Goal: Task Accomplishment & Management: Complete application form

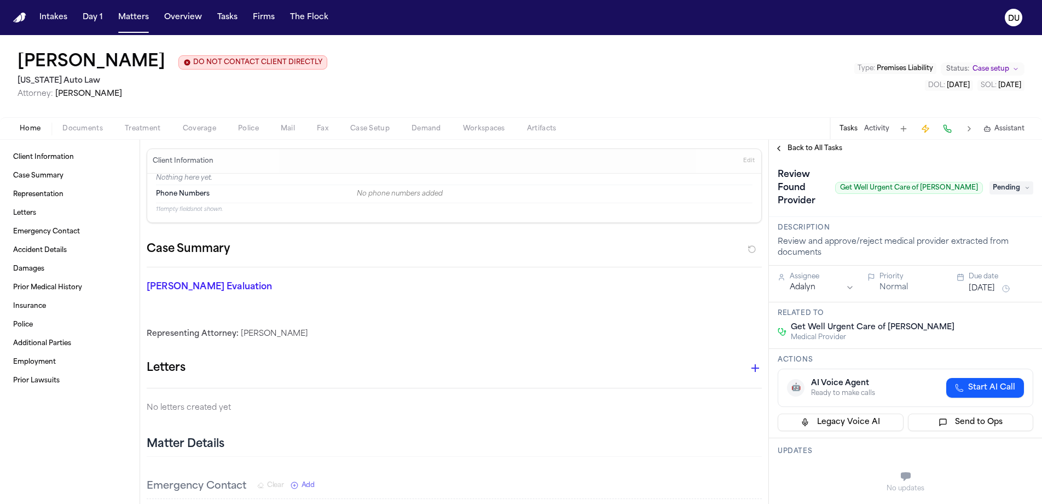
click at [1018, 184] on span "Pending" at bounding box center [1012, 187] width 44 height 13
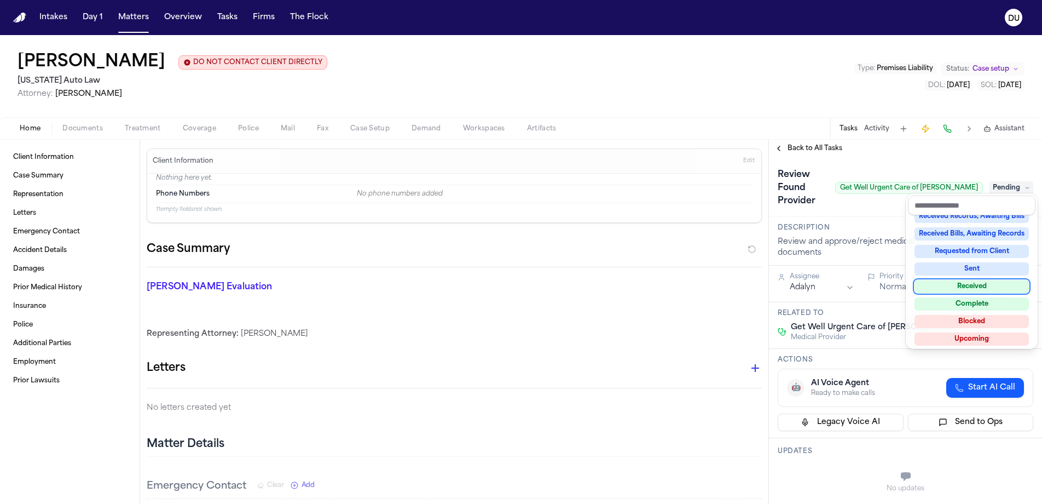
click at [983, 285] on div "Received" at bounding box center [972, 286] width 114 height 13
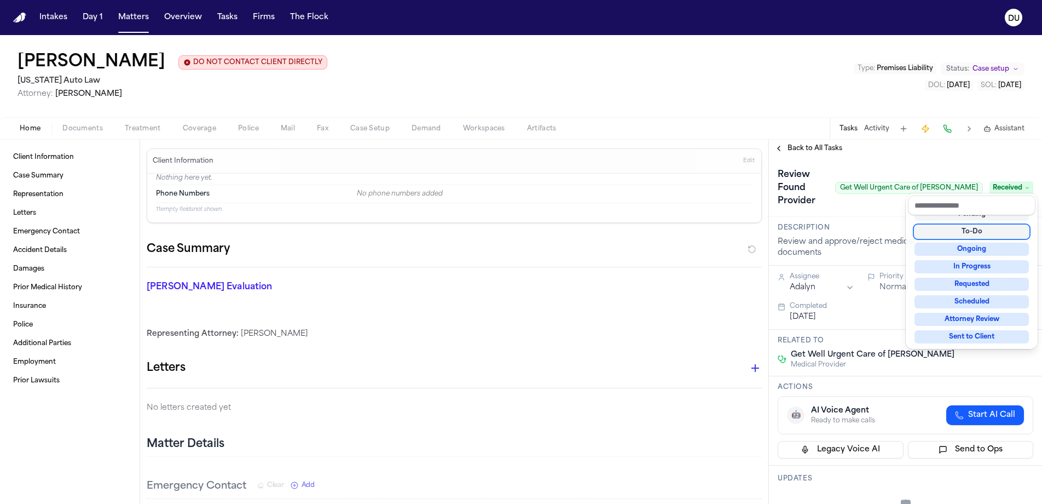
click at [818, 157] on div "**********" at bounding box center [905, 322] width 273 height 364
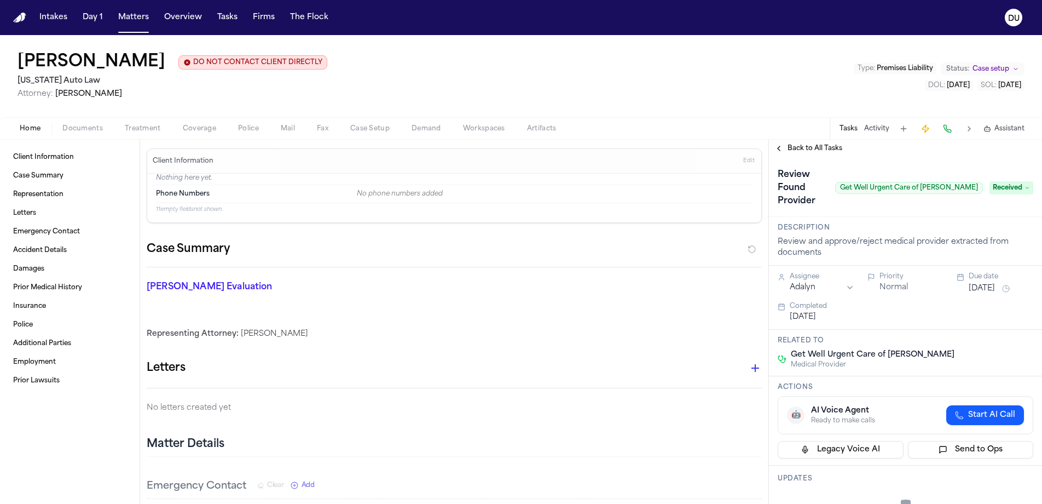
click at [821, 151] on span "Back to All Tasks" at bounding box center [815, 148] width 55 height 9
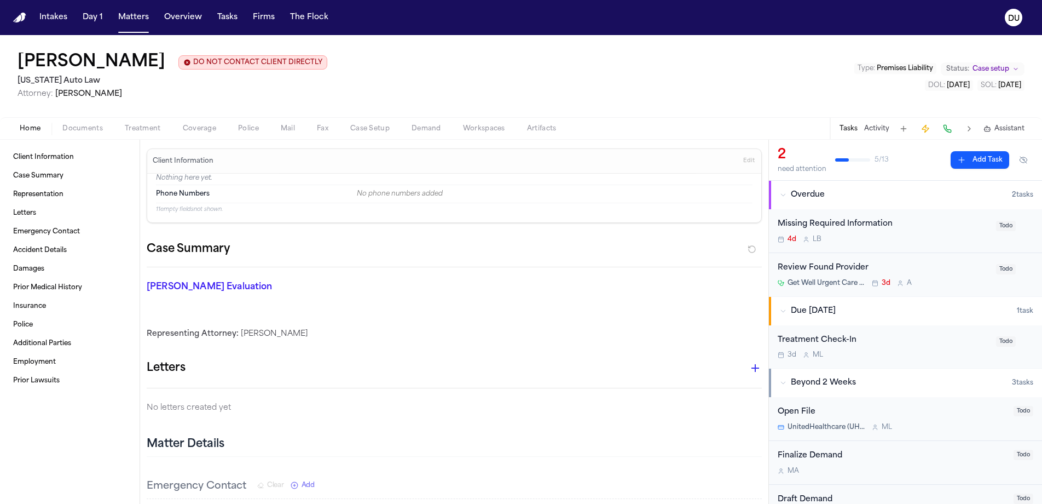
click at [986, 159] on button "Add Task" at bounding box center [980, 160] width 59 height 18
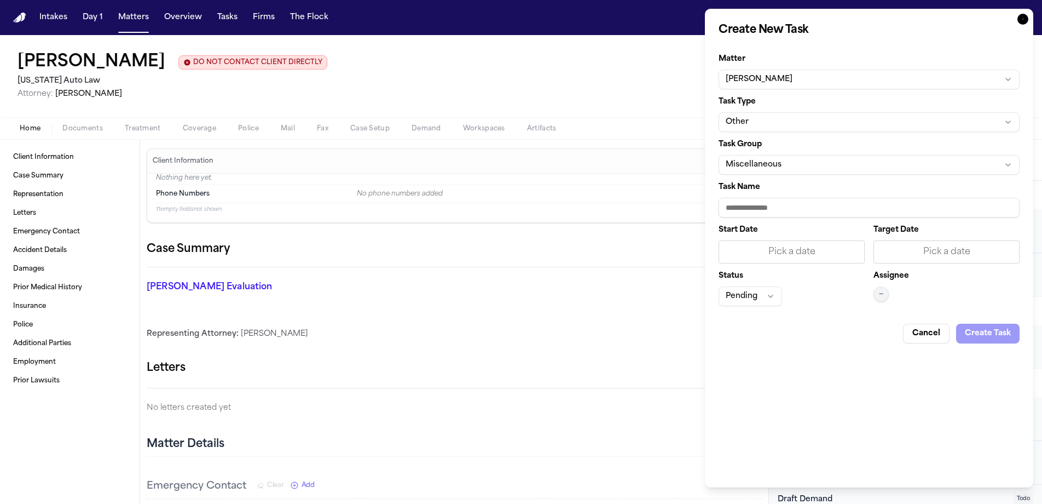
click at [819, 121] on button "Other" at bounding box center [869, 122] width 301 height 20
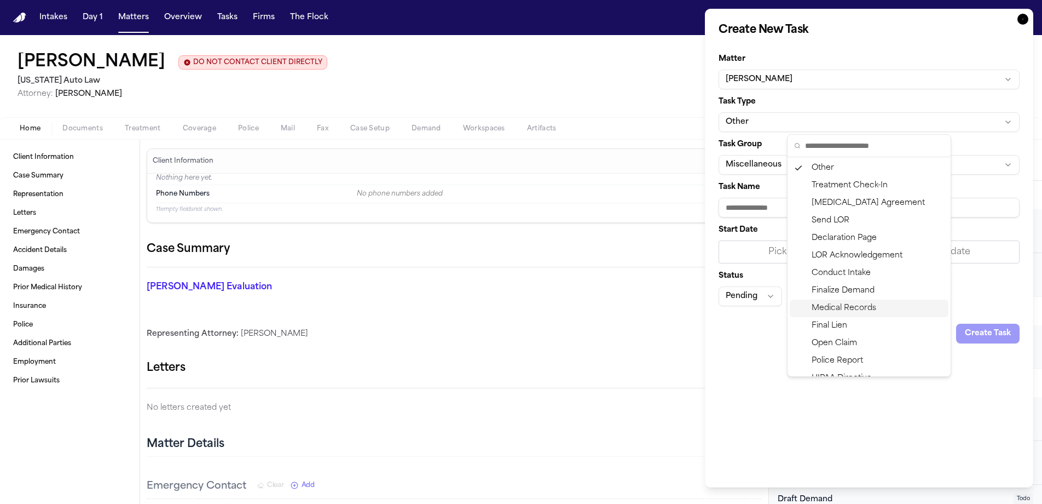
click at [859, 305] on div "Medical Records" at bounding box center [869, 308] width 159 height 18
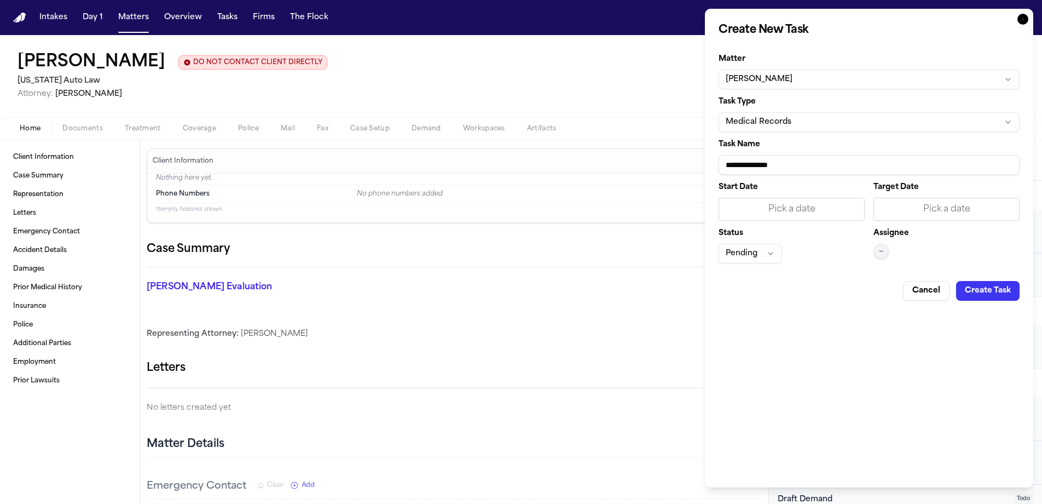
click at [819, 165] on input "**********" at bounding box center [869, 165] width 301 height 20
type input "**********"
drag, startPoint x: 818, startPoint y: 165, endPoint x: 791, endPoint y: 215, distance: 57.3
click at [791, 215] on div "Pick a date" at bounding box center [792, 209] width 132 height 13
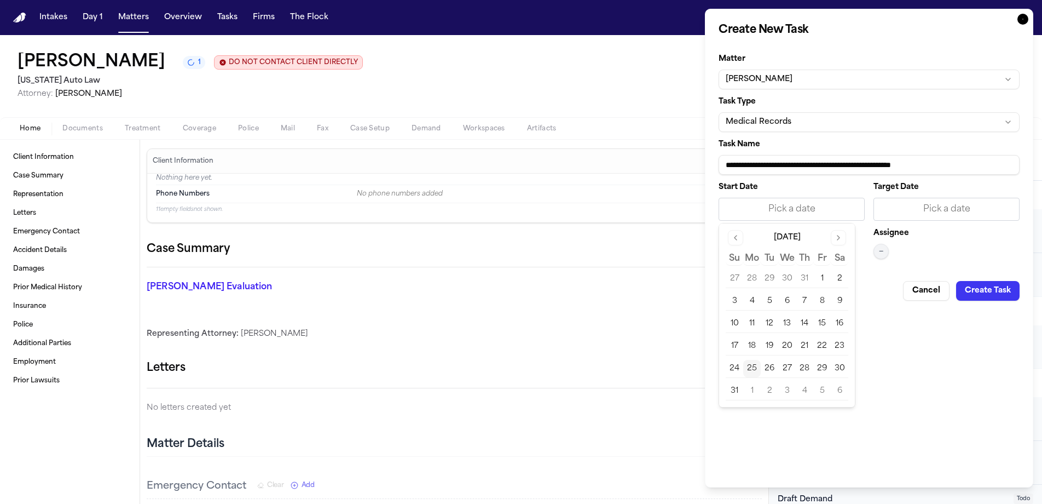
click at [755, 366] on button "25" at bounding box center [752, 369] width 18 height 18
click at [914, 206] on div "Pick a date" at bounding box center [947, 209] width 132 height 13
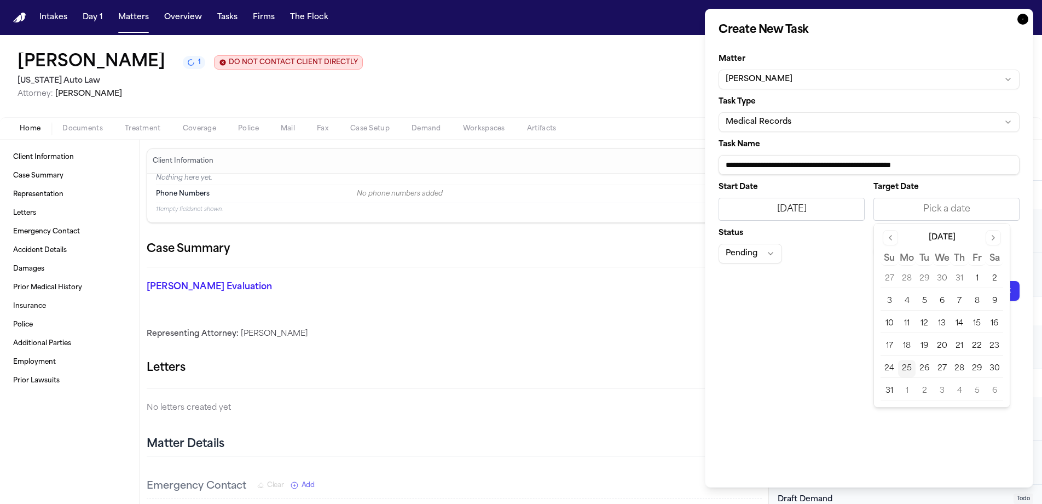
click at [939, 372] on button "27" at bounding box center [942, 369] width 18 height 18
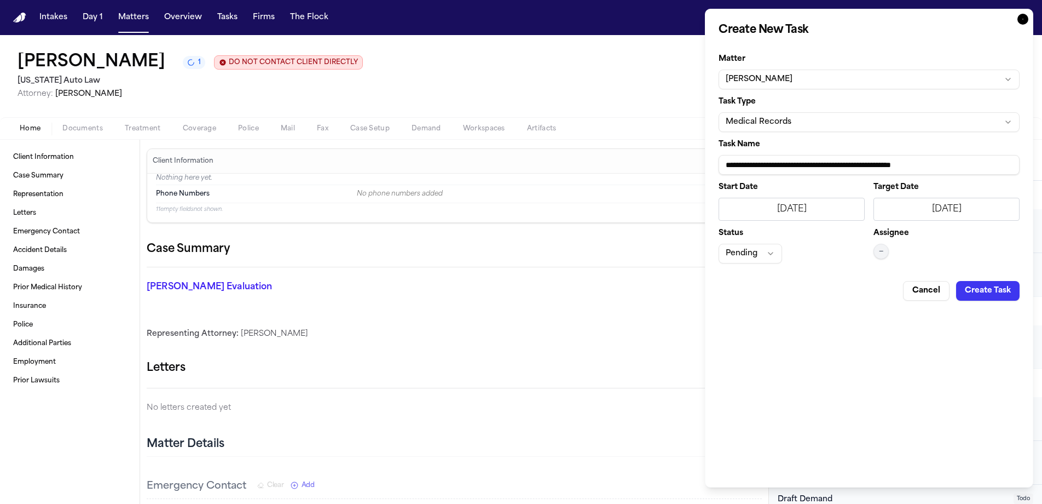
click at [818, 325] on div "**********" at bounding box center [869, 248] width 328 height 478
click at [879, 253] on span "—" at bounding box center [881, 251] width 4 height 9
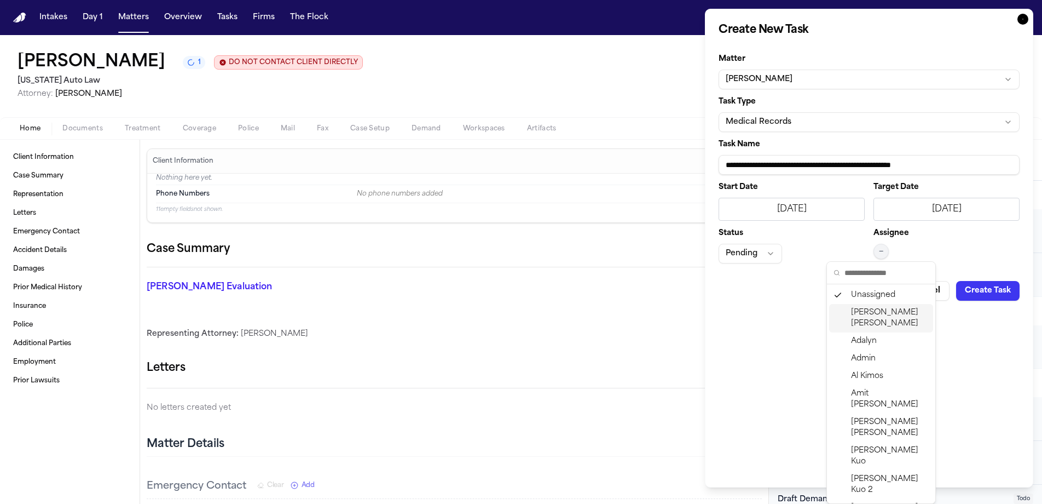
click at [888, 314] on span "[PERSON_NAME]" at bounding box center [890, 318] width 78 height 22
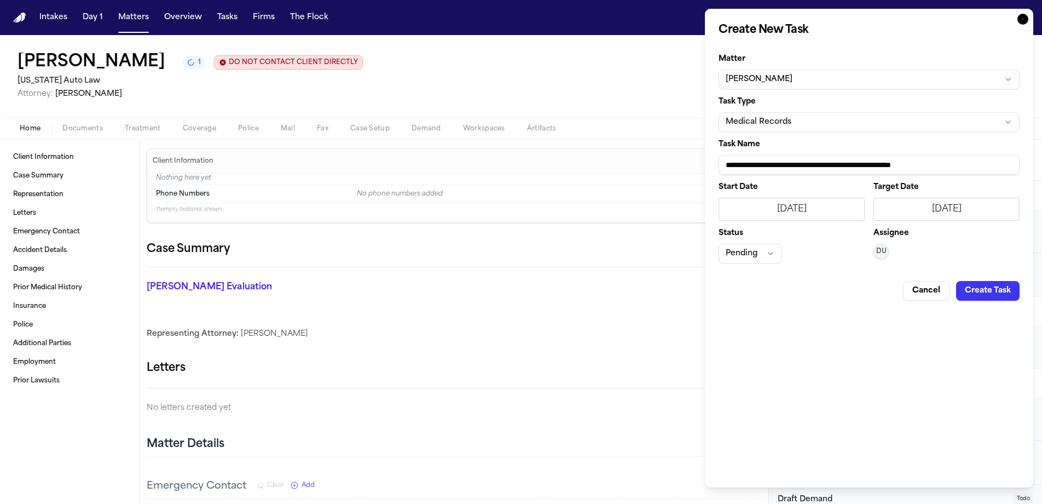
click at [996, 292] on button "Create Task" at bounding box center [987, 291] width 63 height 20
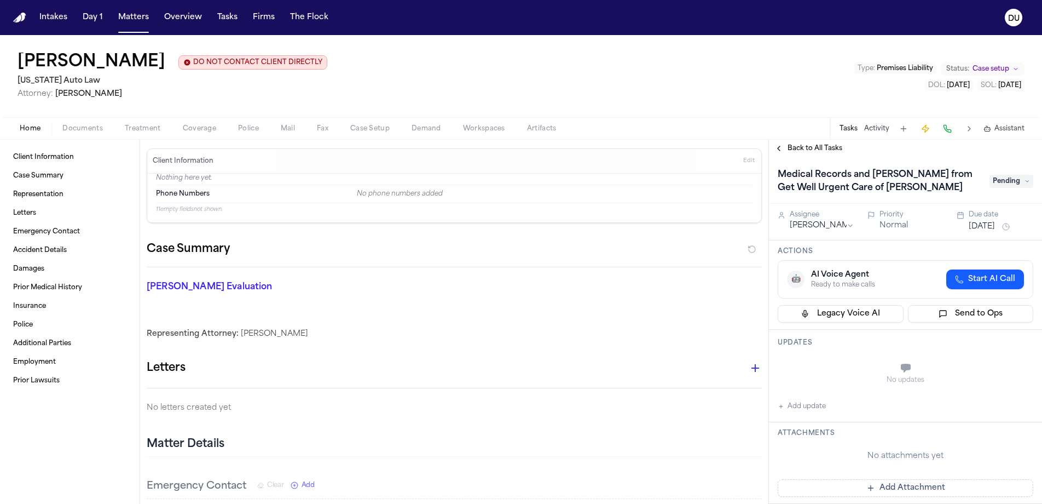
click at [800, 408] on button "Add update" at bounding box center [802, 406] width 48 height 13
click at [800, 408] on div "Updates Private Cancel Add" at bounding box center [905, 373] width 273 height 86
click at [828, 380] on textarea "Add your update" at bounding box center [912, 369] width 234 height 22
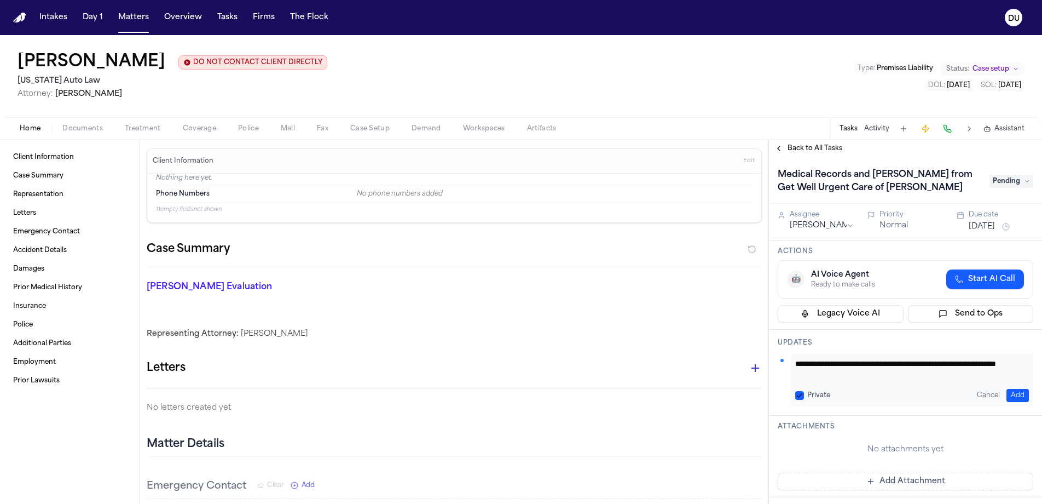
type textarea "**********"
click at [1012, 394] on button "Add" at bounding box center [1018, 395] width 22 height 13
click at [93, 133] on span "Documents" at bounding box center [82, 128] width 41 height 9
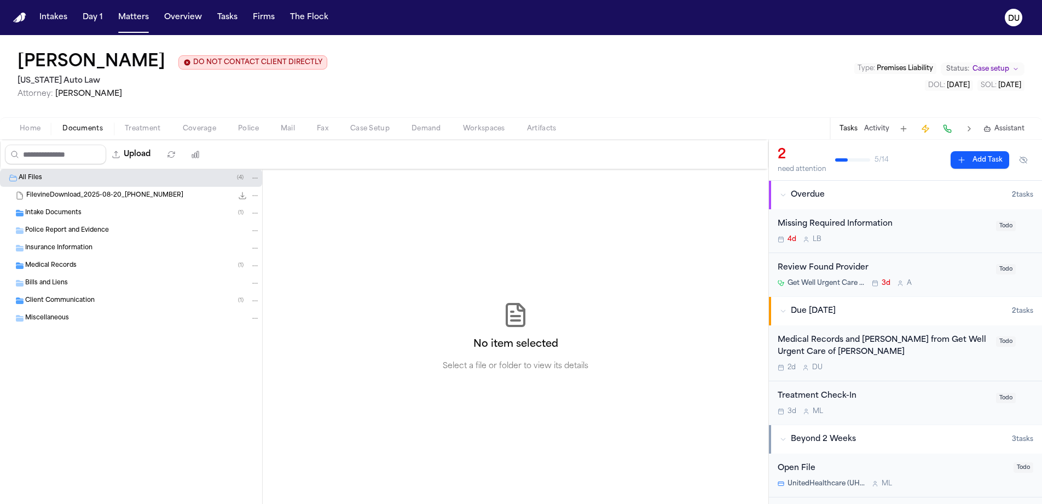
click at [47, 218] on div "Intake Documents ( 1 )" at bounding box center [142, 213] width 235 height 10
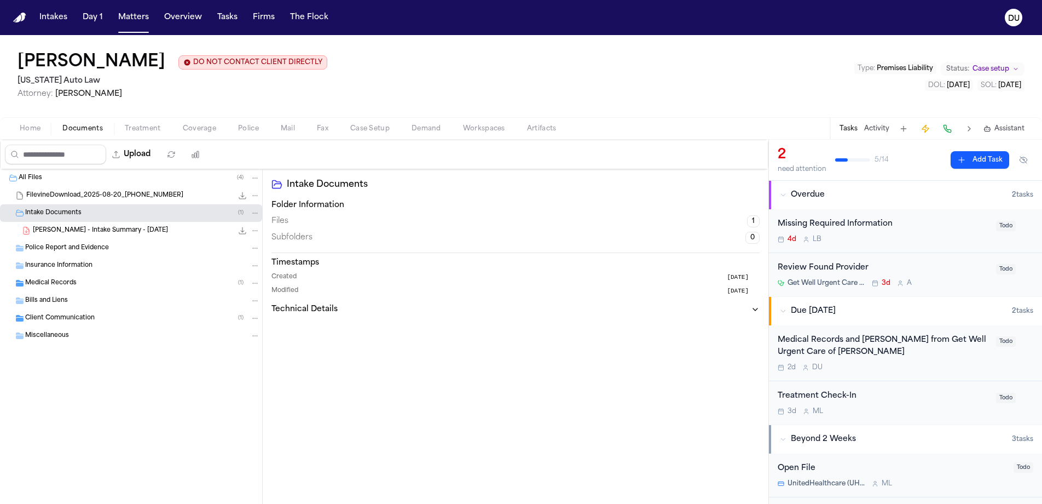
click at [85, 250] on span "Police Report and Evidence" at bounding box center [67, 248] width 84 height 9
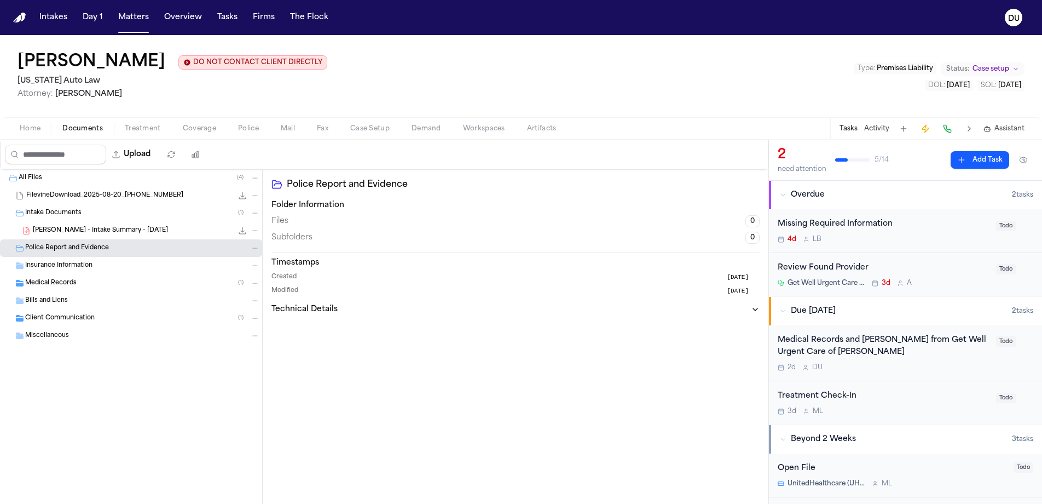
click at [74, 267] on span "Insurance Information" at bounding box center [58, 265] width 67 height 9
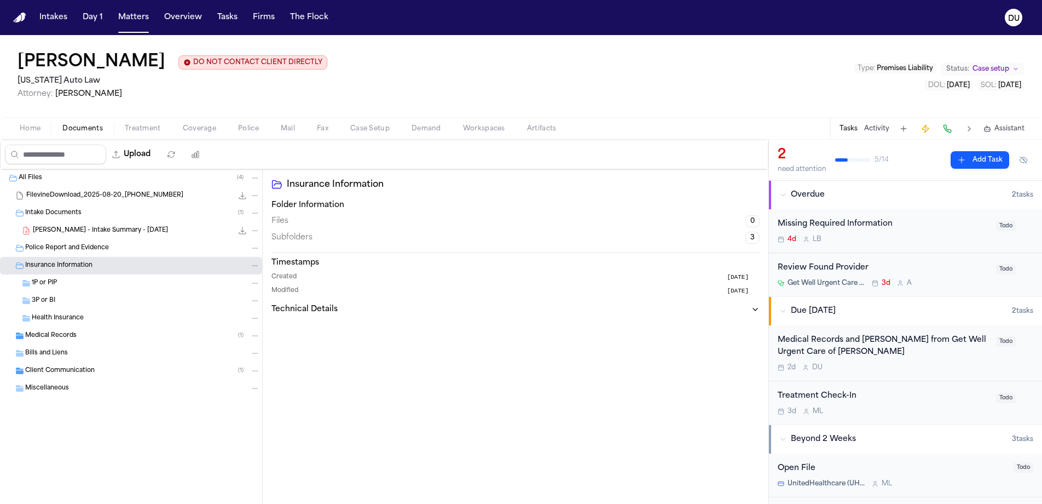
click at [52, 337] on span "Medical Records" at bounding box center [50, 335] width 51 height 9
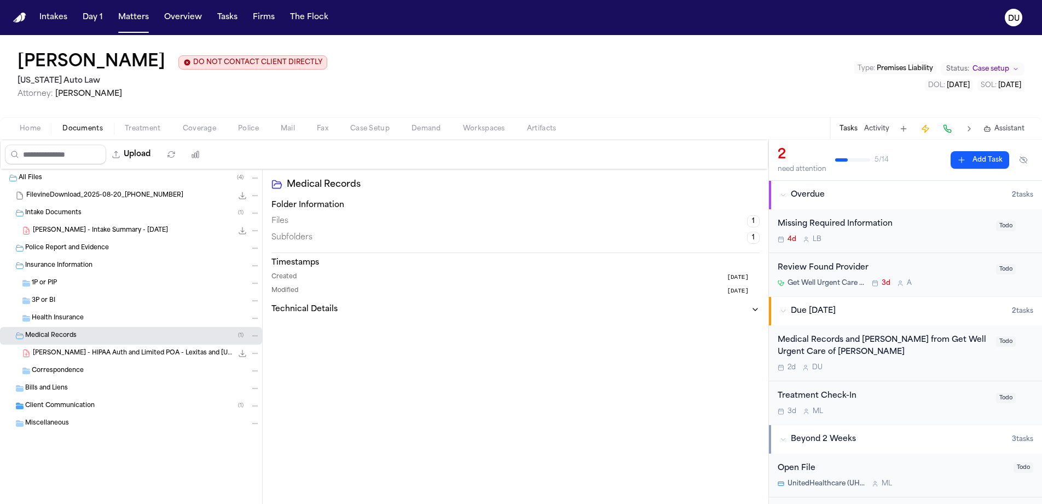
click at [118, 353] on span "[PERSON_NAME] - HIPAA Auth and Limited POA - Lexitas and [US_STATE] Slip and Fa…" at bounding box center [133, 353] width 200 height 9
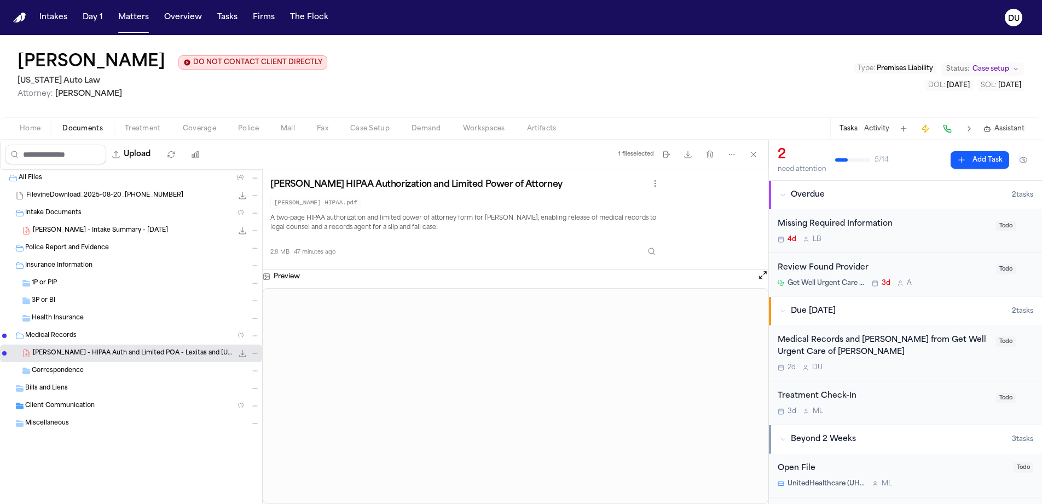
click at [65, 368] on span "Correspondence" at bounding box center [58, 370] width 52 height 9
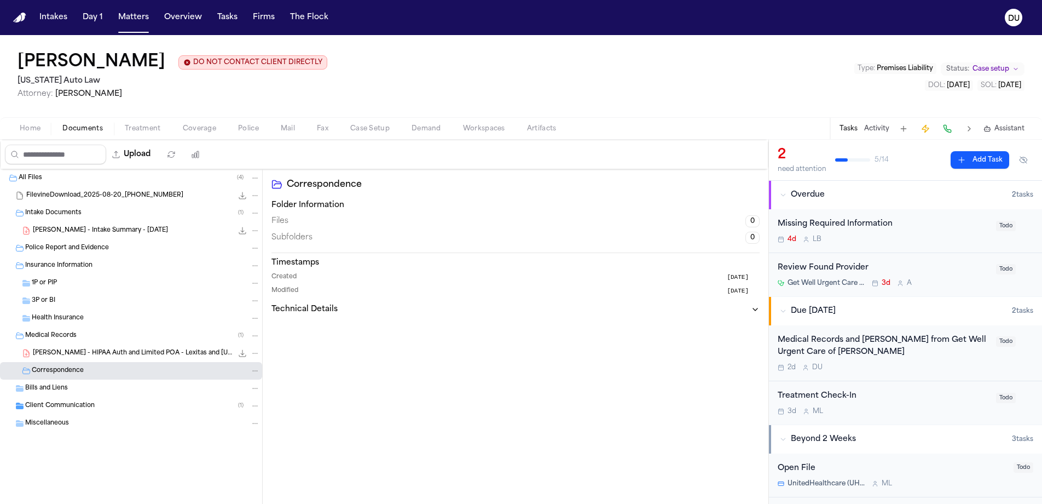
click at [61, 388] on span "Bills and Liens" at bounding box center [46, 388] width 43 height 9
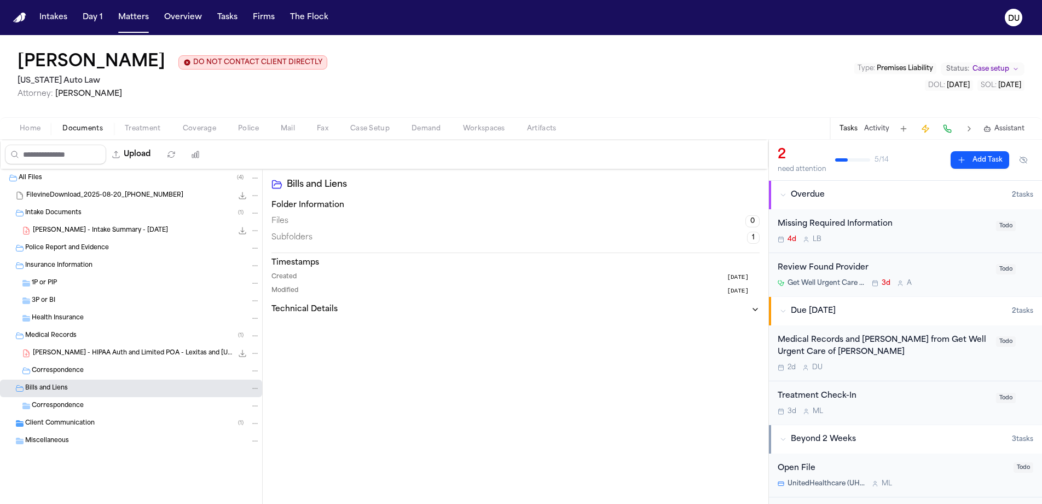
click at [56, 422] on span "Client Communication" at bounding box center [60, 423] width 70 height 9
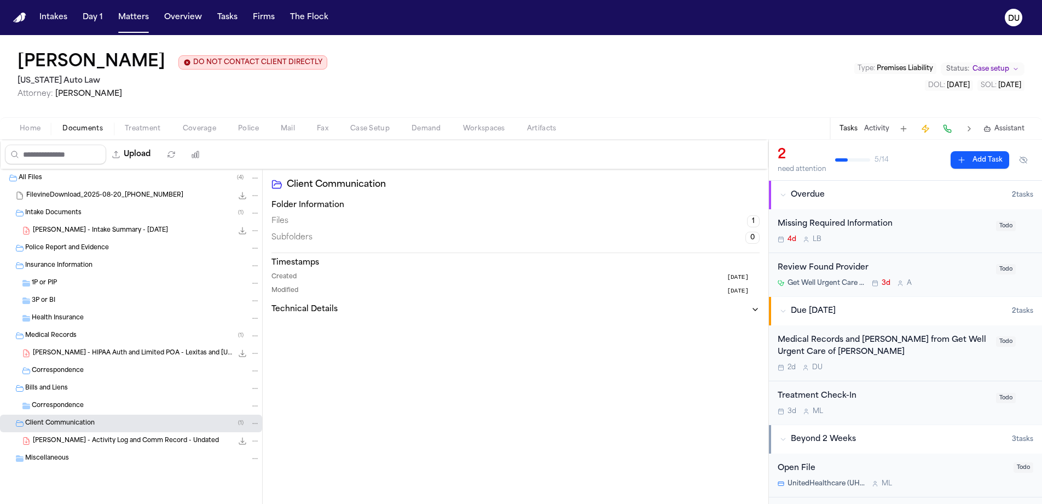
click at [63, 407] on span "Correspondence" at bounding box center [58, 405] width 52 height 9
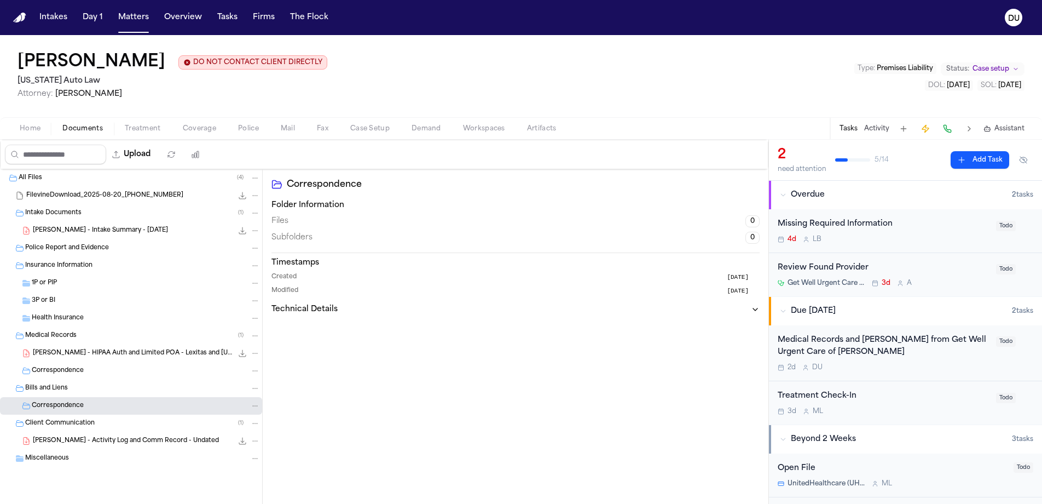
click at [65, 455] on span "Miscellaneous" at bounding box center [47, 458] width 44 height 9
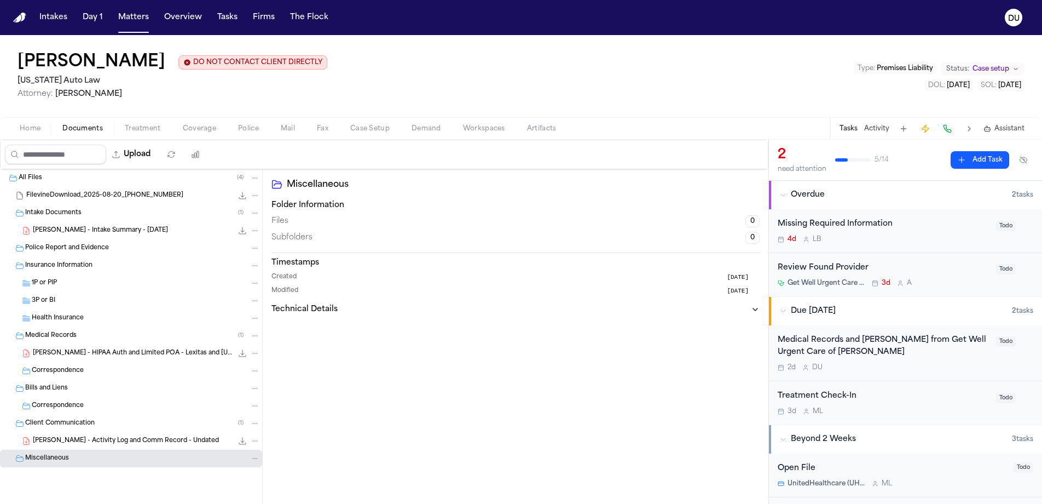
click at [822, 340] on div "Medical Records and [PERSON_NAME] from Get Well Urgent Care of [PERSON_NAME]" at bounding box center [884, 346] width 212 height 25
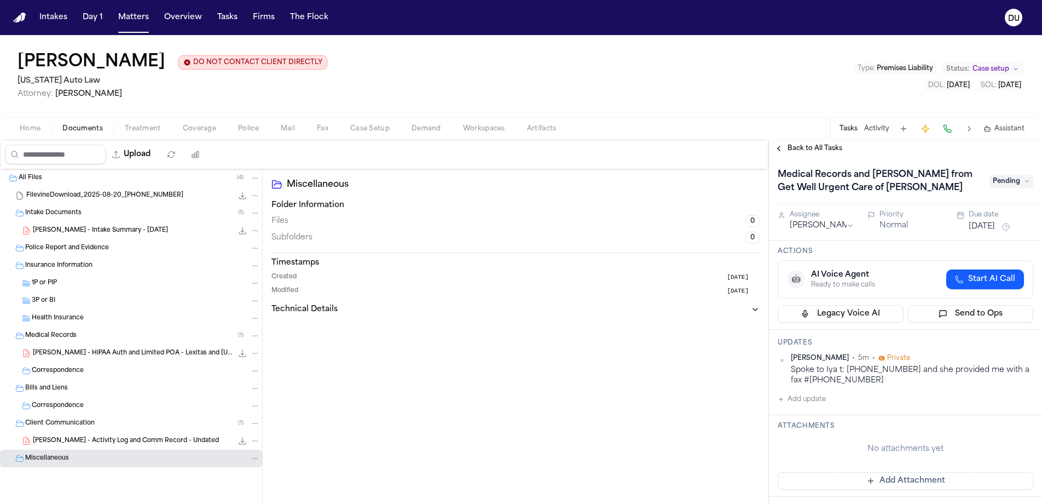
click at [1020, 182] on span "Pending" at bounding box center [1012, 181] width 44 height 13
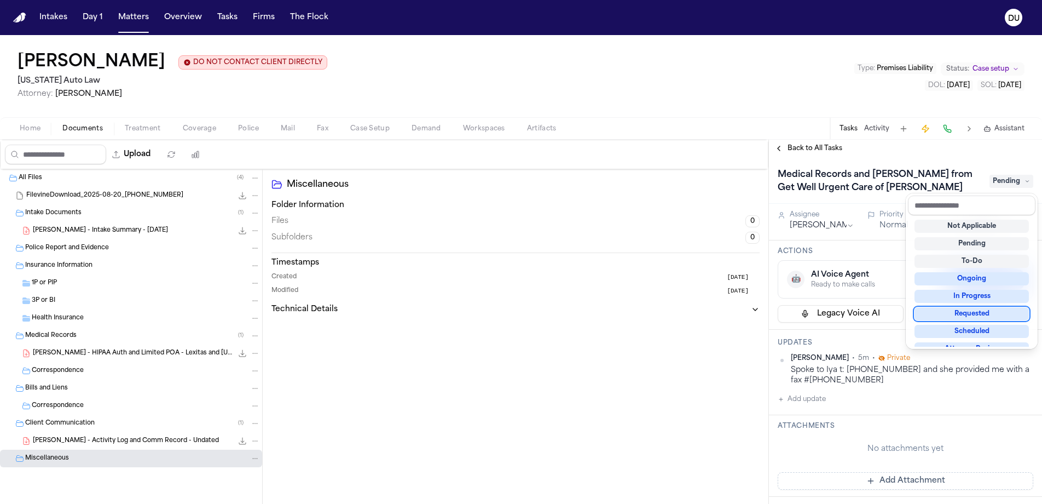
click at [969, 312] on div "Requested" at bounding box center [972, 313] width 114 height 13
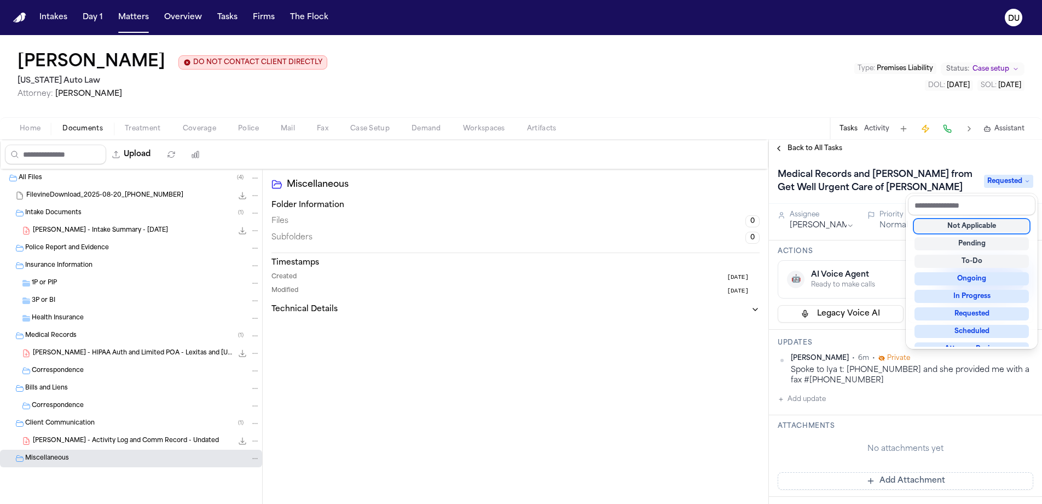
scroll to position [5, 0]
click at [910, 378] on div "Medical Records and Bill from Get Well Urgent Care of [PERSON_NAME] Requested A…" at bounding box center [905, 330] width 273 height 346
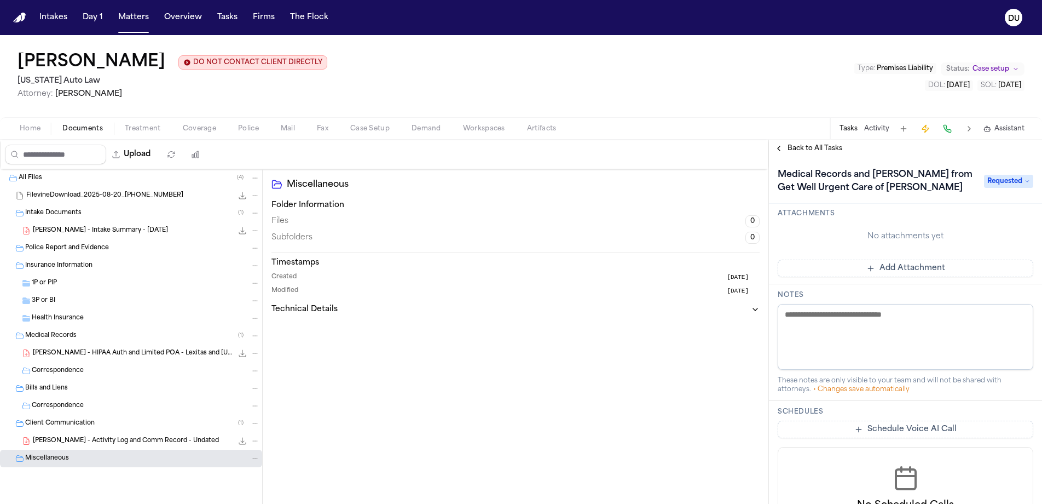
scroll to position [192, 0]
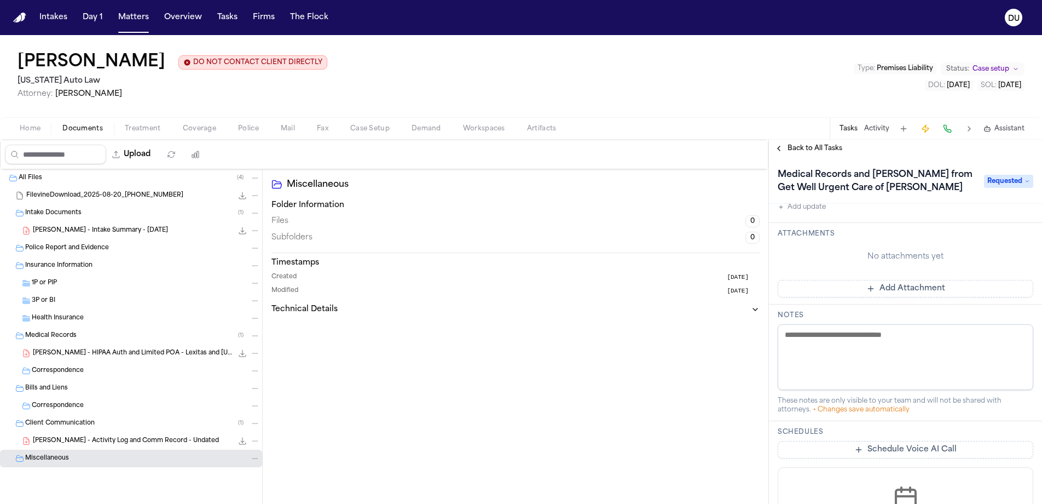
click at [896, 291] on button "Add Attachment" at bounding box center [906, 289] width 256 height 18
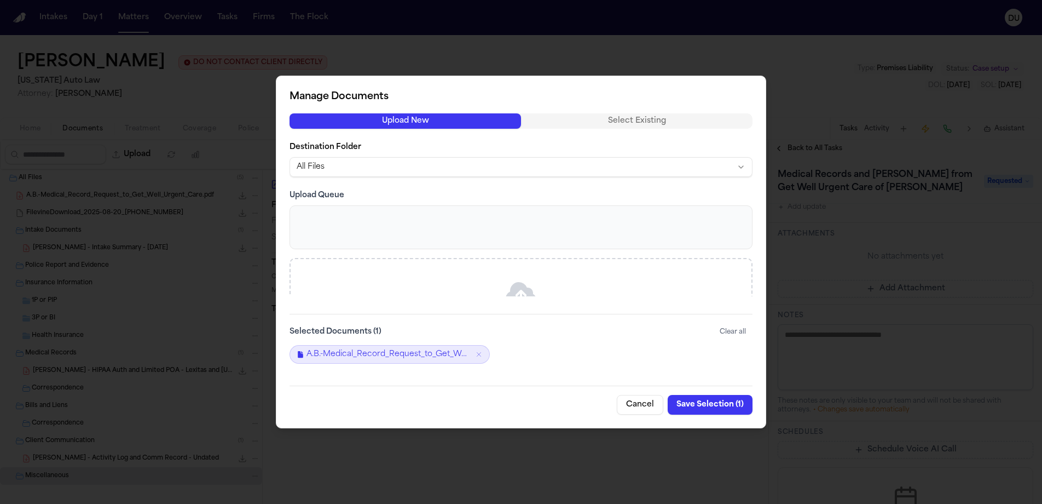
click at [712, 405] on button "Save Selection ( 1 )" at bounding box center [710, 405] width 85 height 20
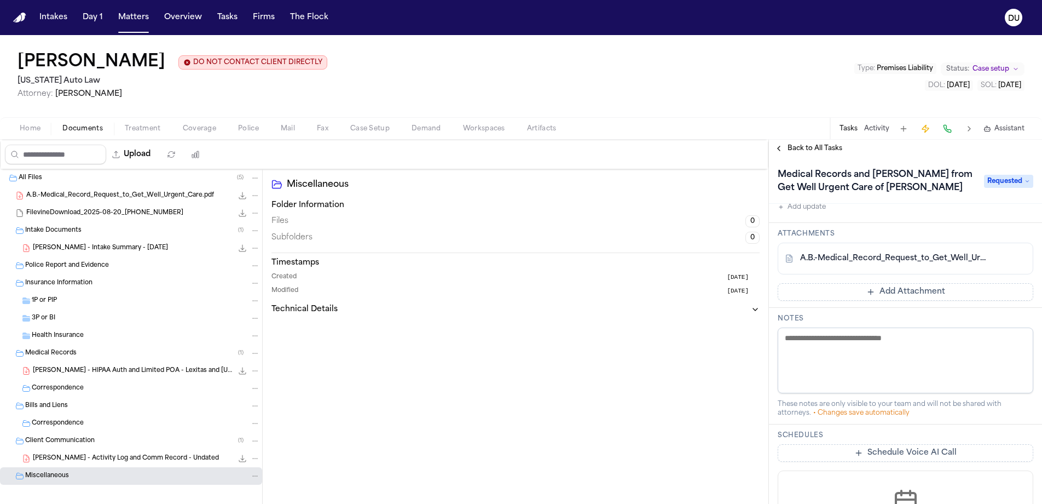
click at [804, 148] on span "Back to All Tasks" at bounding box center [815, 148] width 55 height 9
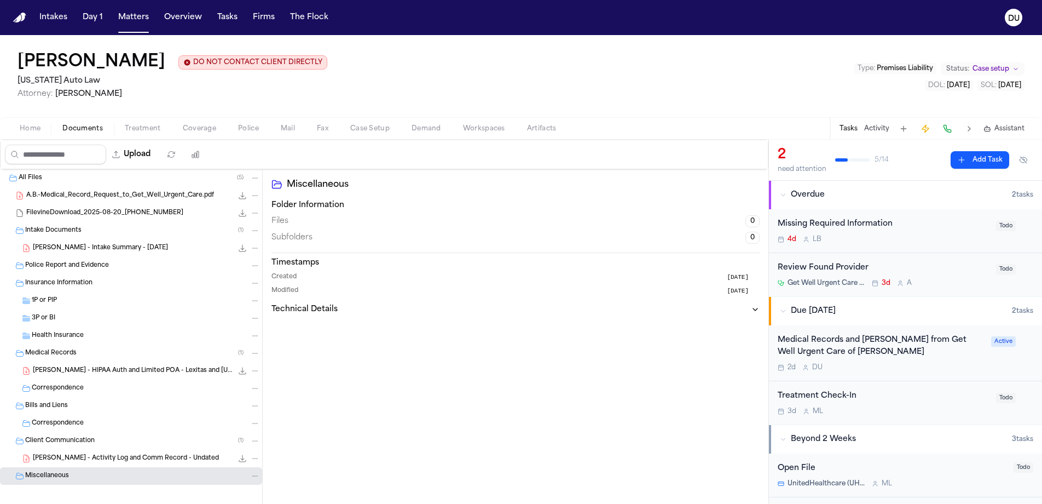
click at [21, 19] on img "Home" at bounding box center [19, 18] width 13 height 10
drag, startPoint x: 51, startPoint y: 105, endPoint x: 21, endPoint y: 19, distance: 90.5
click at [21, 19] on img "Home" at bounding box center [19, 18] width 13 height 10
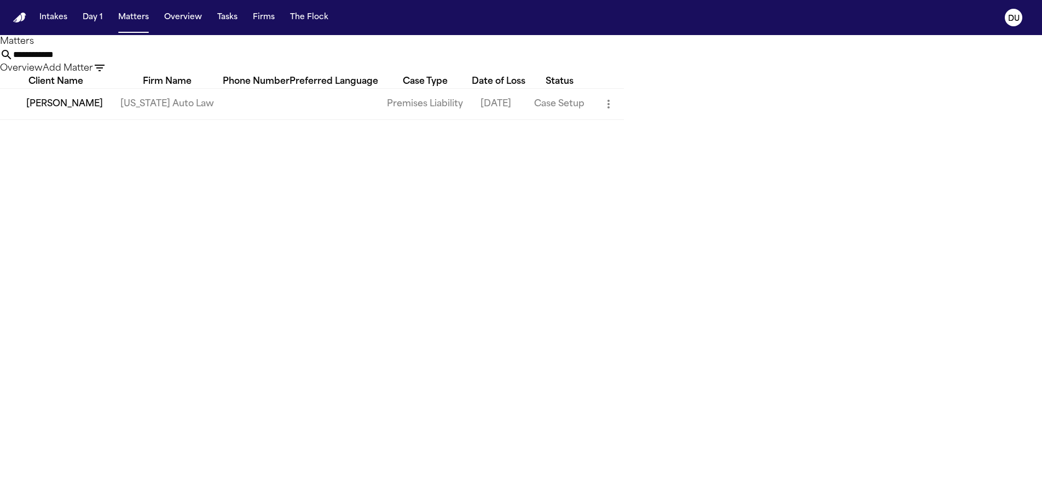
click at [101, 61] on input "**********" at bounding box center [57, 54] width 88 height 13
drag, startPoint x: 627, startPoint y: 62, endPoint x: 541, endPoint y: 64, distance: 85.4
click at [541, 64] on div "**********" at bounding box center [521, 61] width 1042 height 27
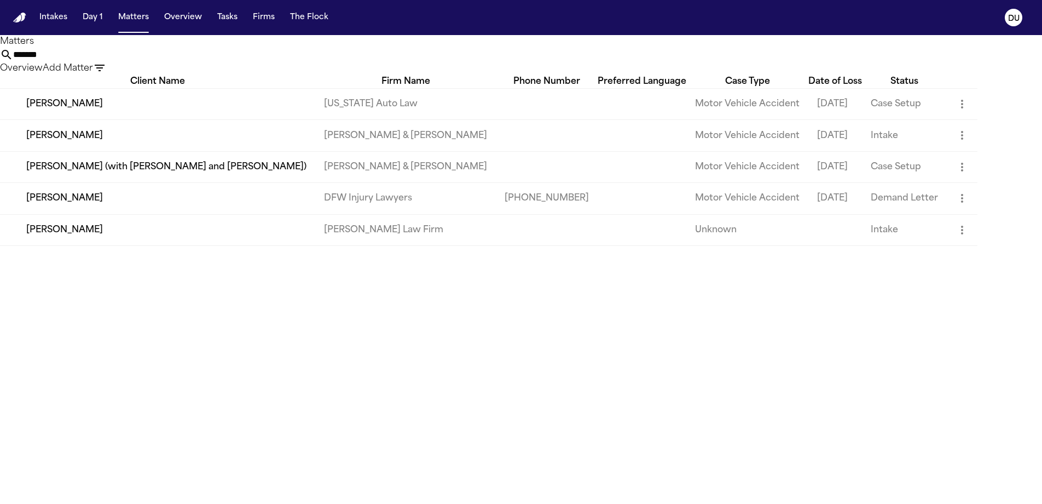
type input "*******"
click at [57, 119] on td "[PERSON_NAME]" at bounding box center [157, 103] width 315 height 31
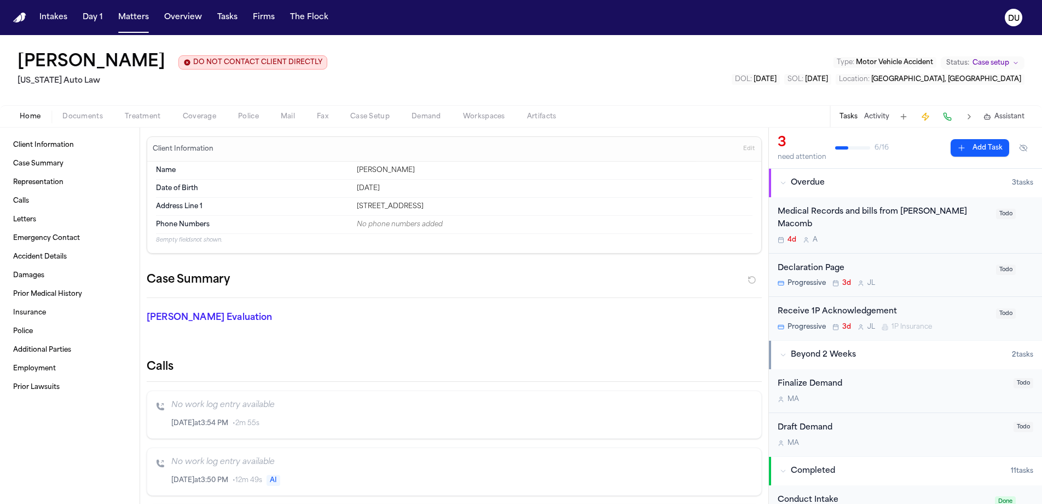
click at [900, 213] on div "Medical Records and bills from [PERSON_NAME] Macomb" at bounding box center [884, 218] width 212 height 25
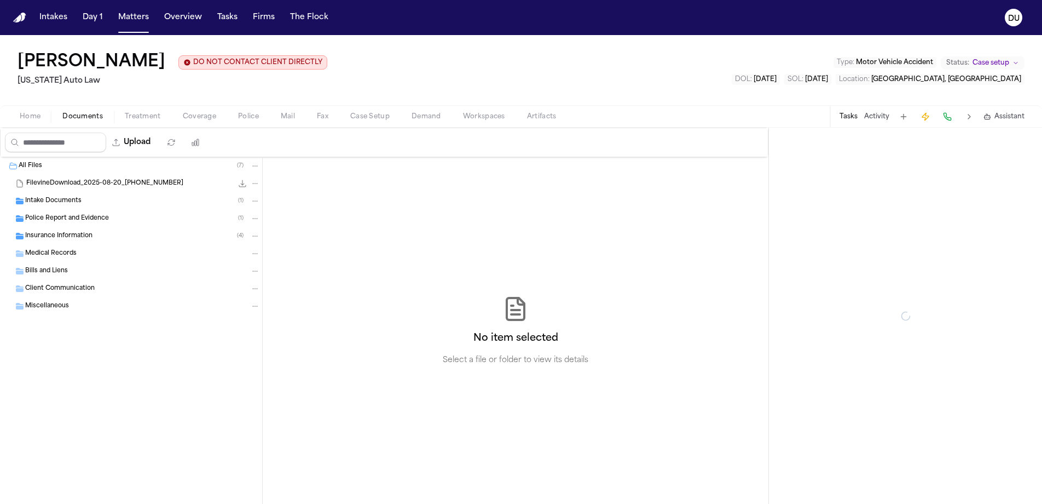
click at [87, 118] on span "Documents" at bounding box center [82, 116] width 41 height 9
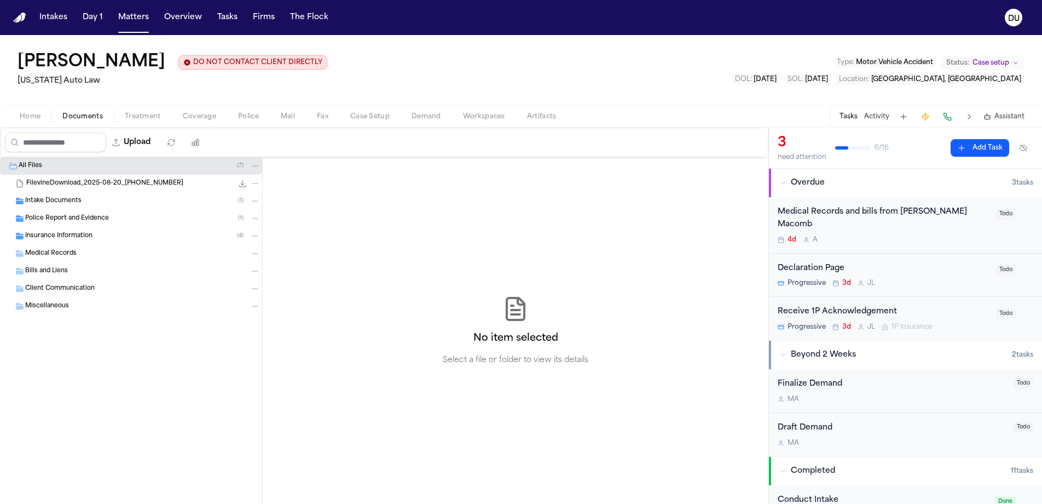
click at [42, 200] on span "Intake Documents" at bounding box center [53, 201] width 56 height 9
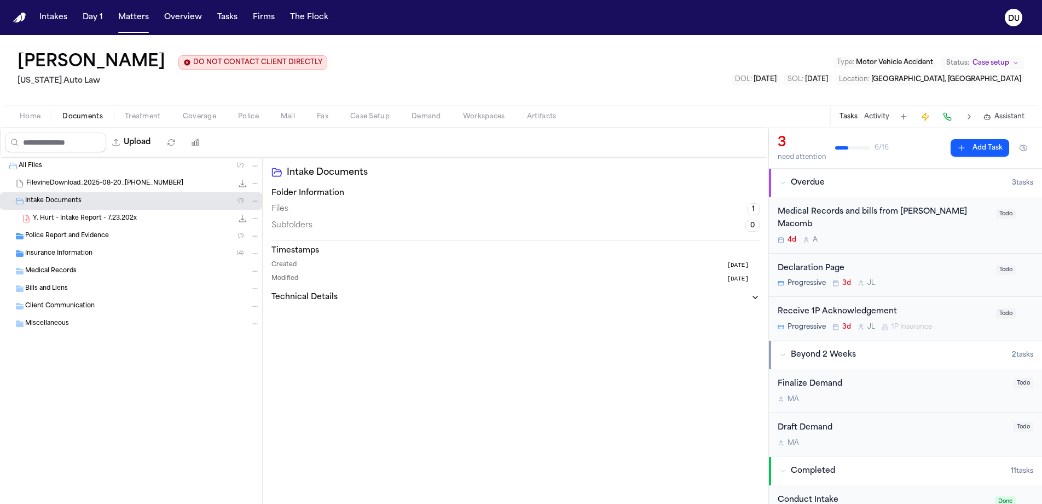
click at [64, 236] on span "Police Report and Evidence" at bounding box center [67, 236] width 84 height 9
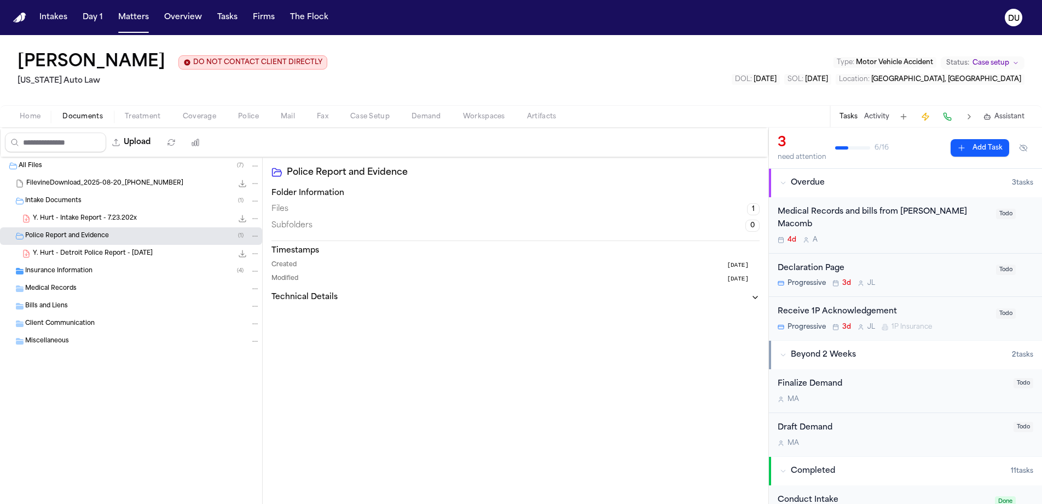
click at [58, 270] on span "Insurance Information" at bounding box center [58, 271] width 67 height 9
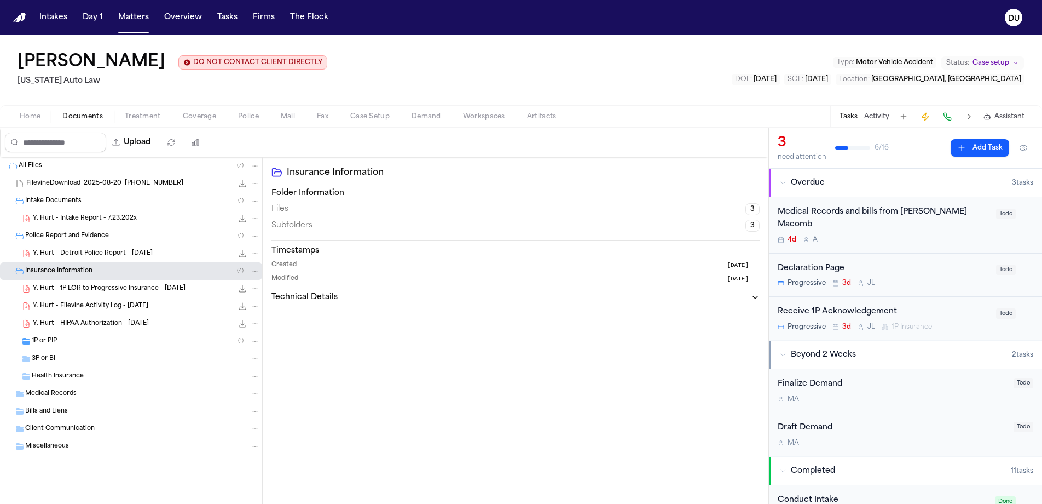
click at [105, 322] on span "Y. Hurt - HIPAA Authorization - [DATE]" at bounding box center [91, 323] width 116 height 9
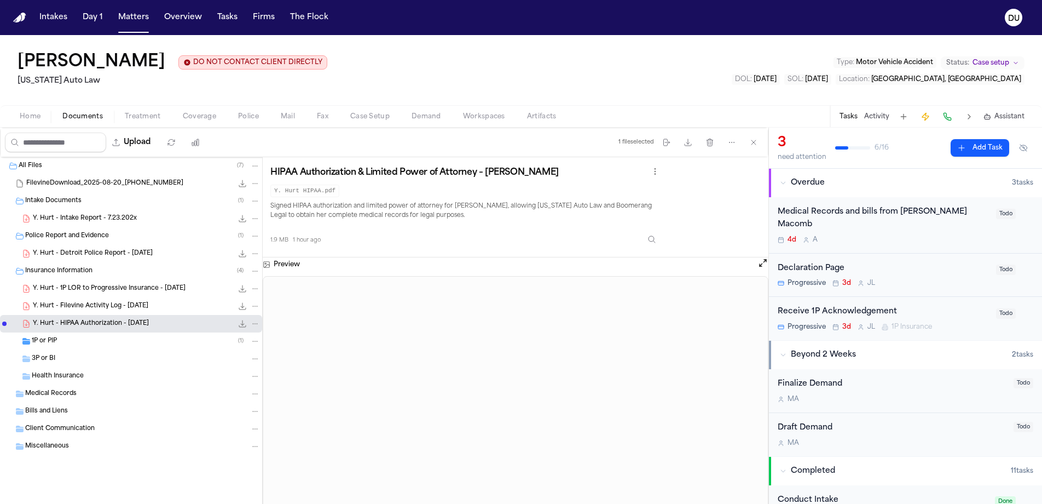
click at [54, 396] on span "Medical Records" at bounding box center [50, 393] width 51 height 9
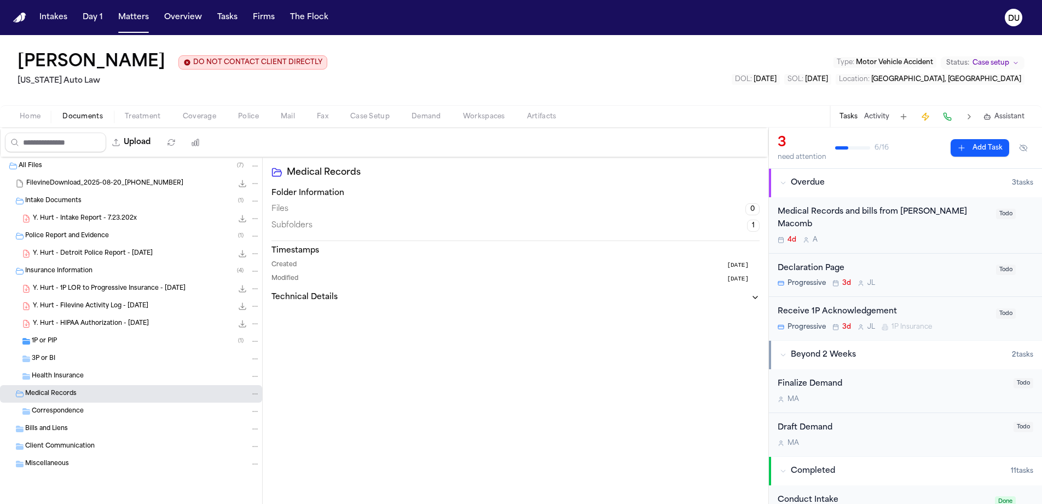
click at [59, 412] on span "Correspondence" at bounding box center [58, 411] width 52 height 9
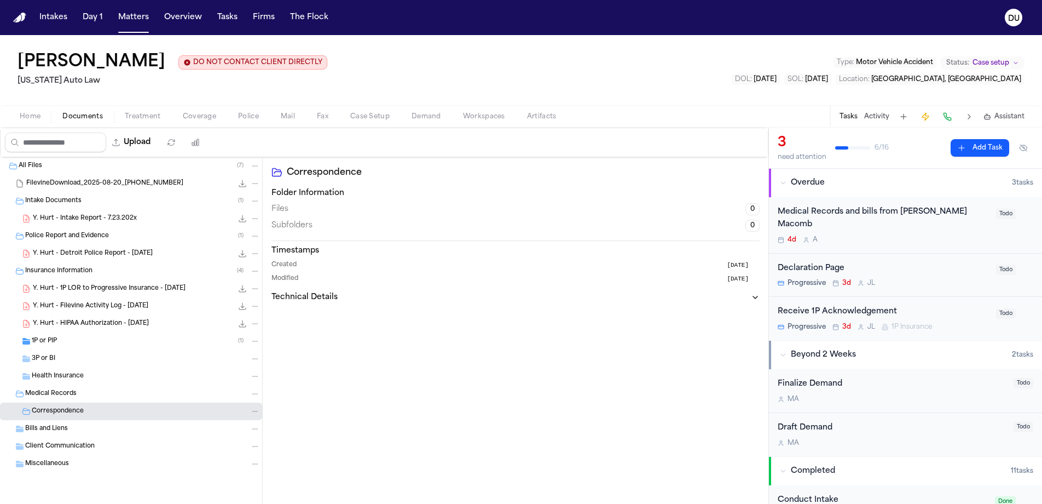
click at [55, 432] on span "Bills and Liens" at bounding box center [46, 428] width 43 height 9
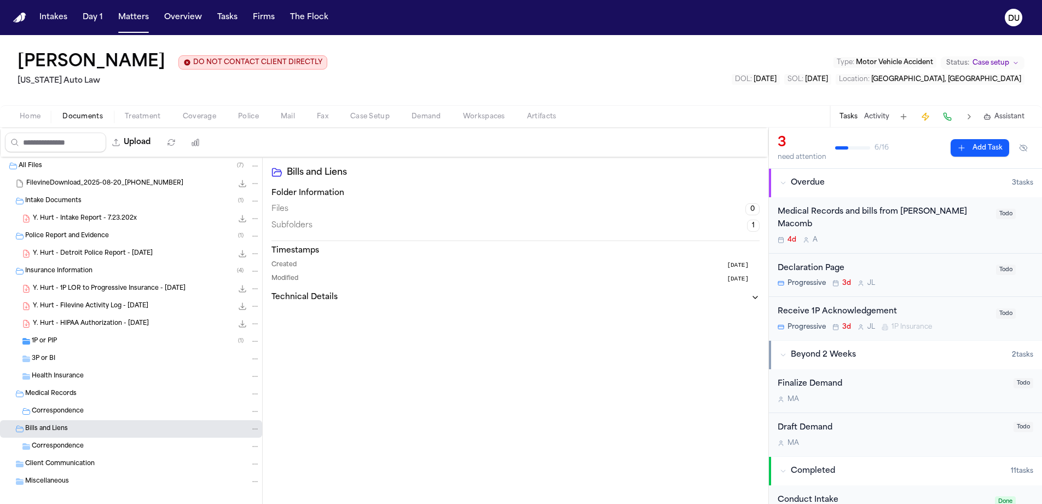
click at [54, 469] on span "Client Communication" at bounding box center [60, 463] width 70 height 9
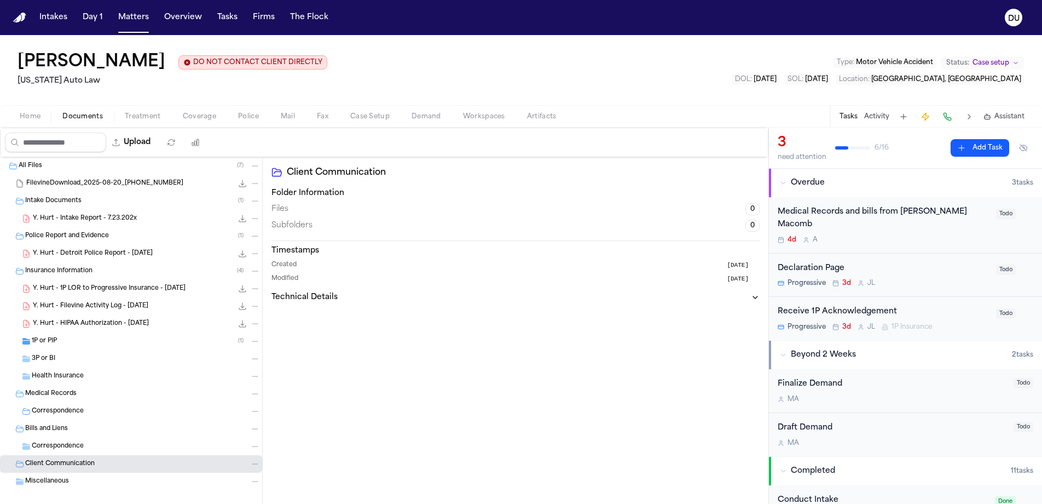
click at [47, 486] on span "Miscellaneous" at bounding box center [47, 481] width 44 height 9
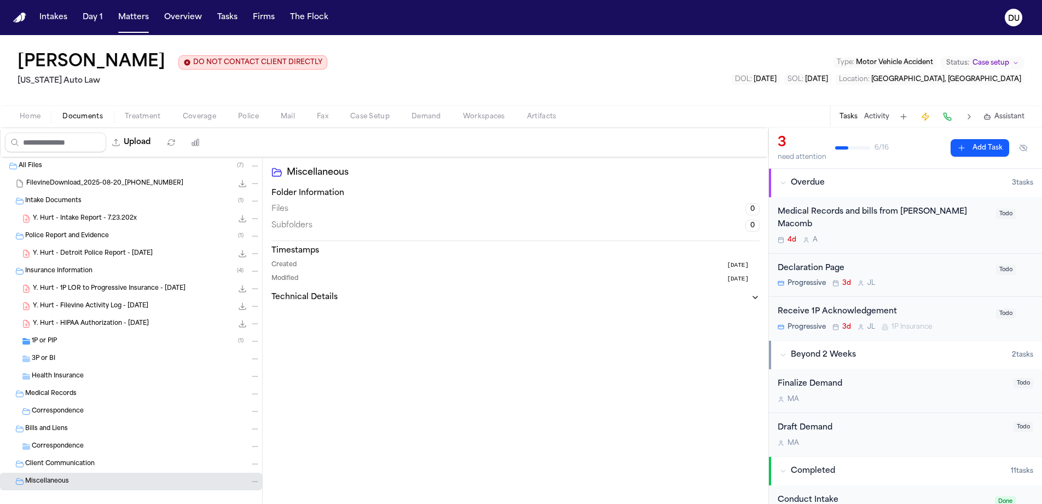
click at [126, 325] on span "Y. Hurt - HIPAA Authorization - [DATE]" at bounding box center [91, 323] width 116 height 9
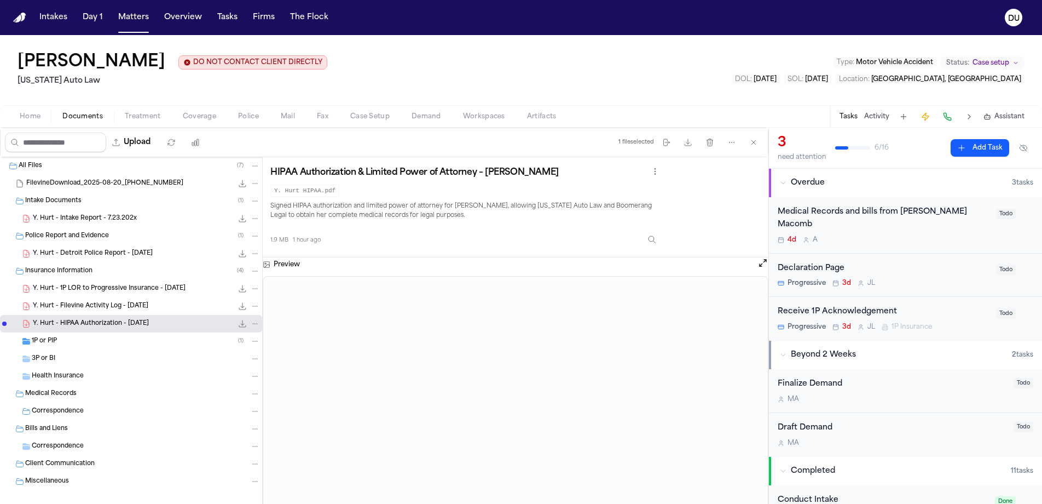
click at [881, 216] on div "Medical Records and bills from [PERSON_NAME] Macomb" at bounding box center [884, 218] width 212 height 25
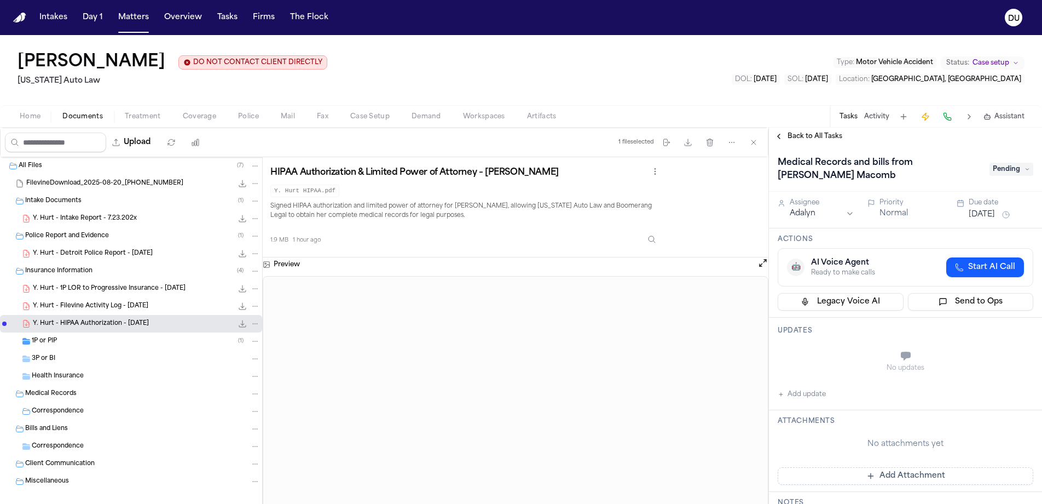
click at [1010, 174] on span "Pending" at bounding box center [1012, 169] width 44 height 13
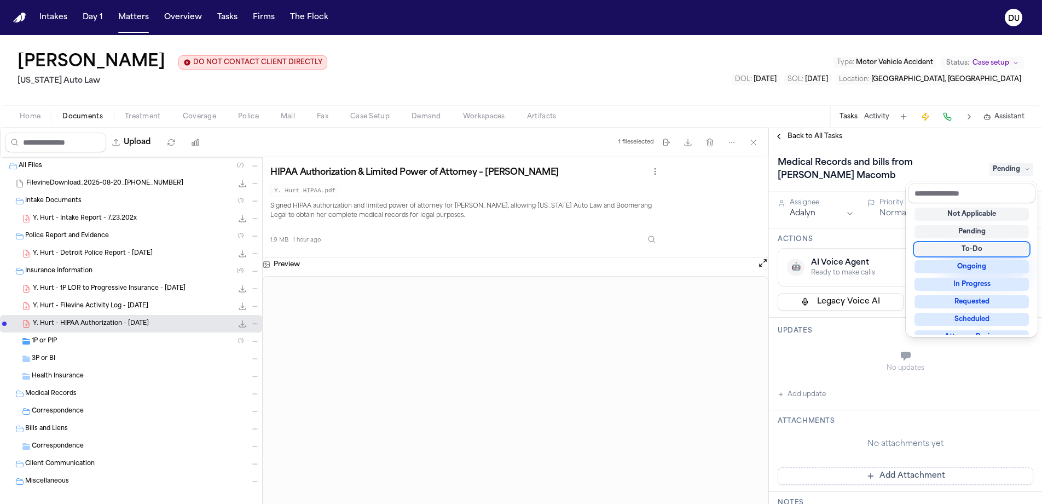
click at [951, 142] on div "Back to All Tasks Medical Records and bills from [PERSON_NAME] Macomb Pending A…" at bounding box center [905, 316] width 273 height 376
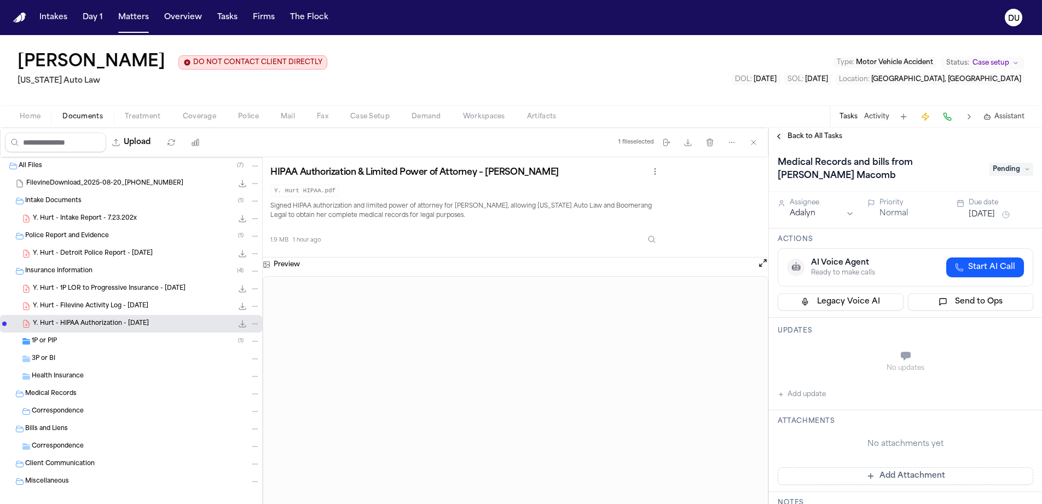
click at [795, 399] on button "Add update" at bounding box center [802, 394] width 48 height 13
click at [834, 356] on textarea "Add your update" at bounding box center [912, 357] width 234 height 22
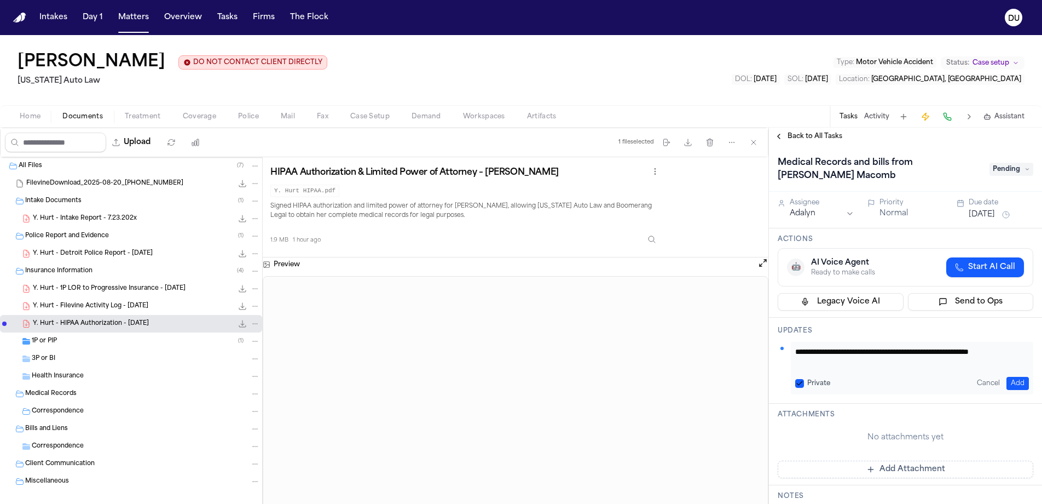
type textarea "**********"
click at [1011, 380] on button "Add" at bounding box center [1018, 383] width 22 height 13
click at [853, 467] on button "Add Attachment" at bounding box center [906, 469] width 256 height 18
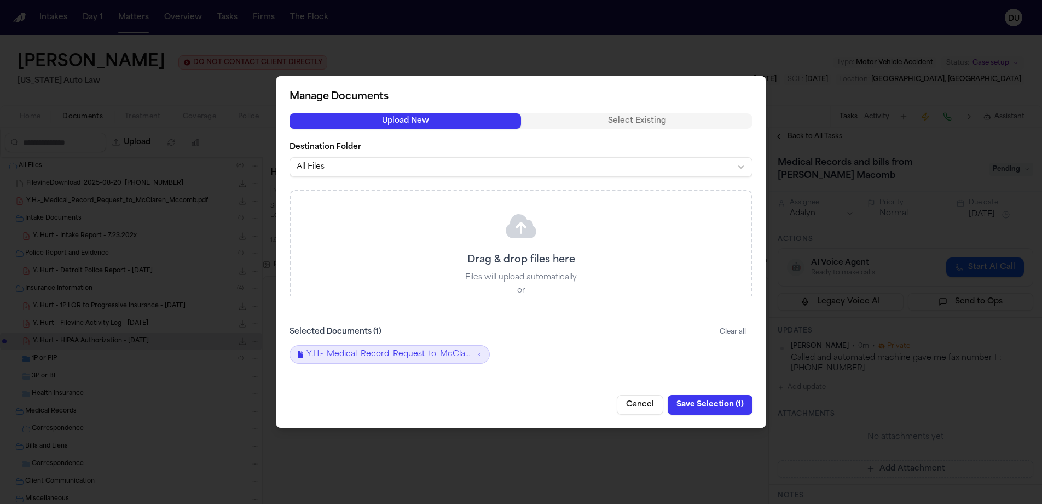
click at [705, 405] on button "Save Selection ( 1 )" at bounding box center [710, 405] width 85 height 20
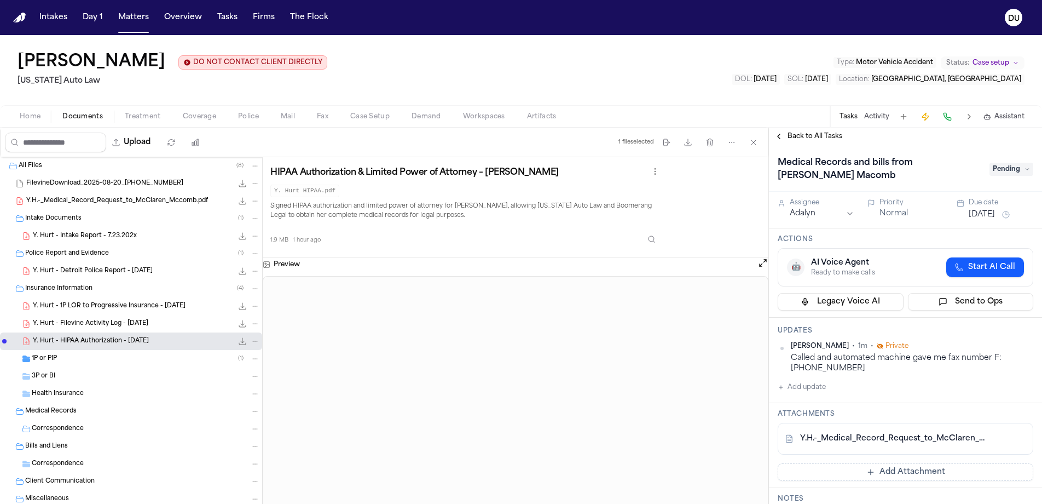
click at [1007, 170] on span "Pending" at bounding box center [1012, 169] width 44 height 13
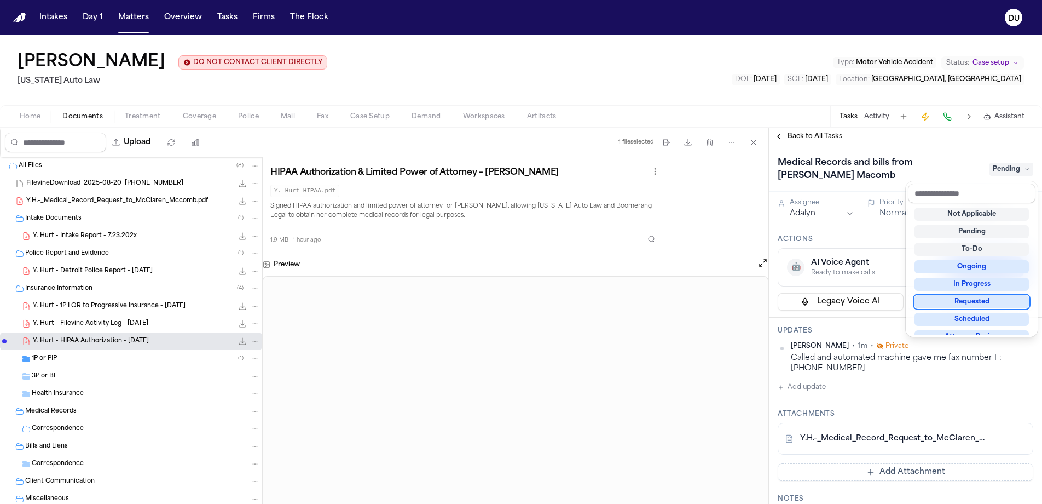
click at [981, 306] on div "Requested" at bounding box center [972, 301] width 114 height 13
click at [890, 240] on div "Medical Records and bills from [PERSON_NAME] Macomb Requested Assignee Adalyn P…" at bounding box center [905, 324] width 273 height 359
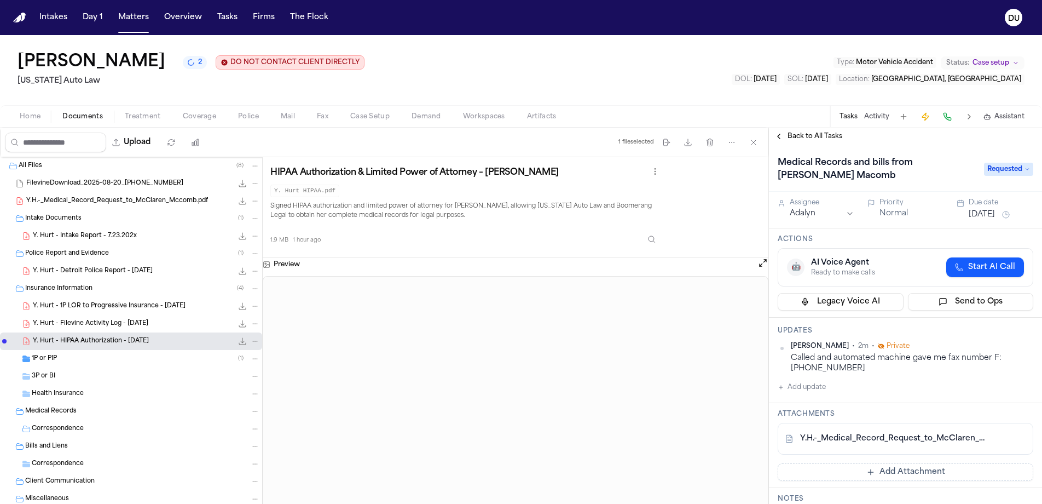
click at [995, 215] on button "[DATE]" at bounding box center [982, 214] width 26 height 11
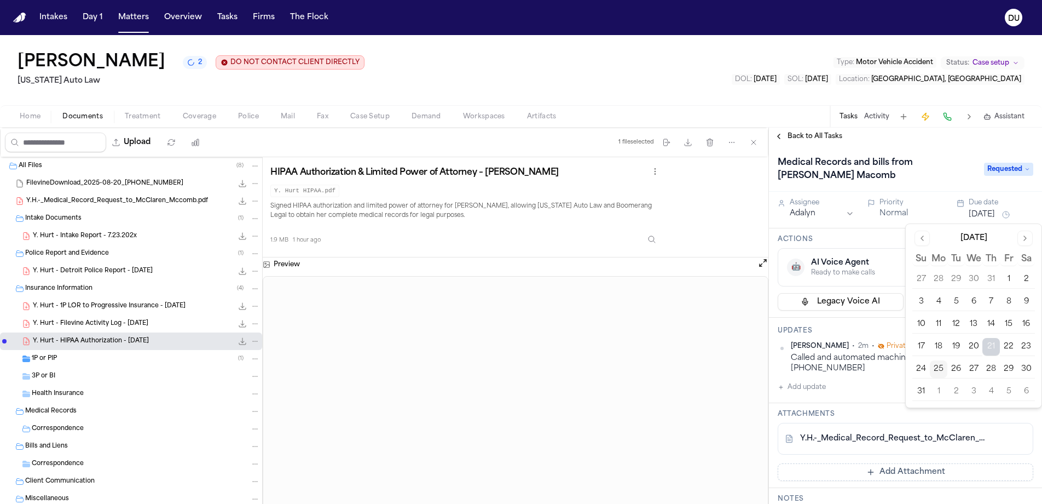
click at [968, 369] on button "27" at bounding box center [974, 369] width 18 height 18
click at [854, 403] on div "Updates [PERSON_NAME] • 2m • Private Called and automated machine gave me fax n…" at bounding box center [905, 359] width 273 height 85
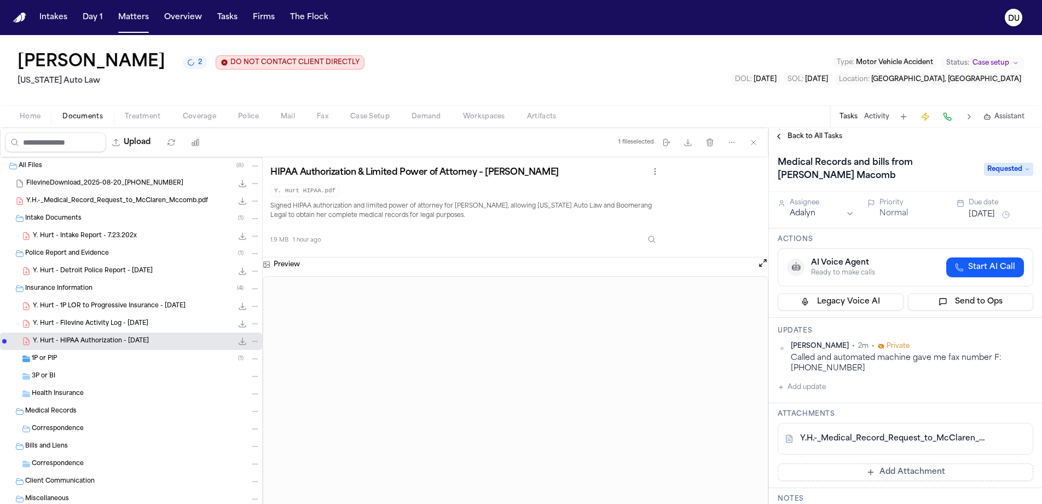
click at [812, 138] on span "Back to All Tasks" at bounding box center [815, 136] width 55 height 9
